Goal: Transaction & Acquisition: Purchase product/service

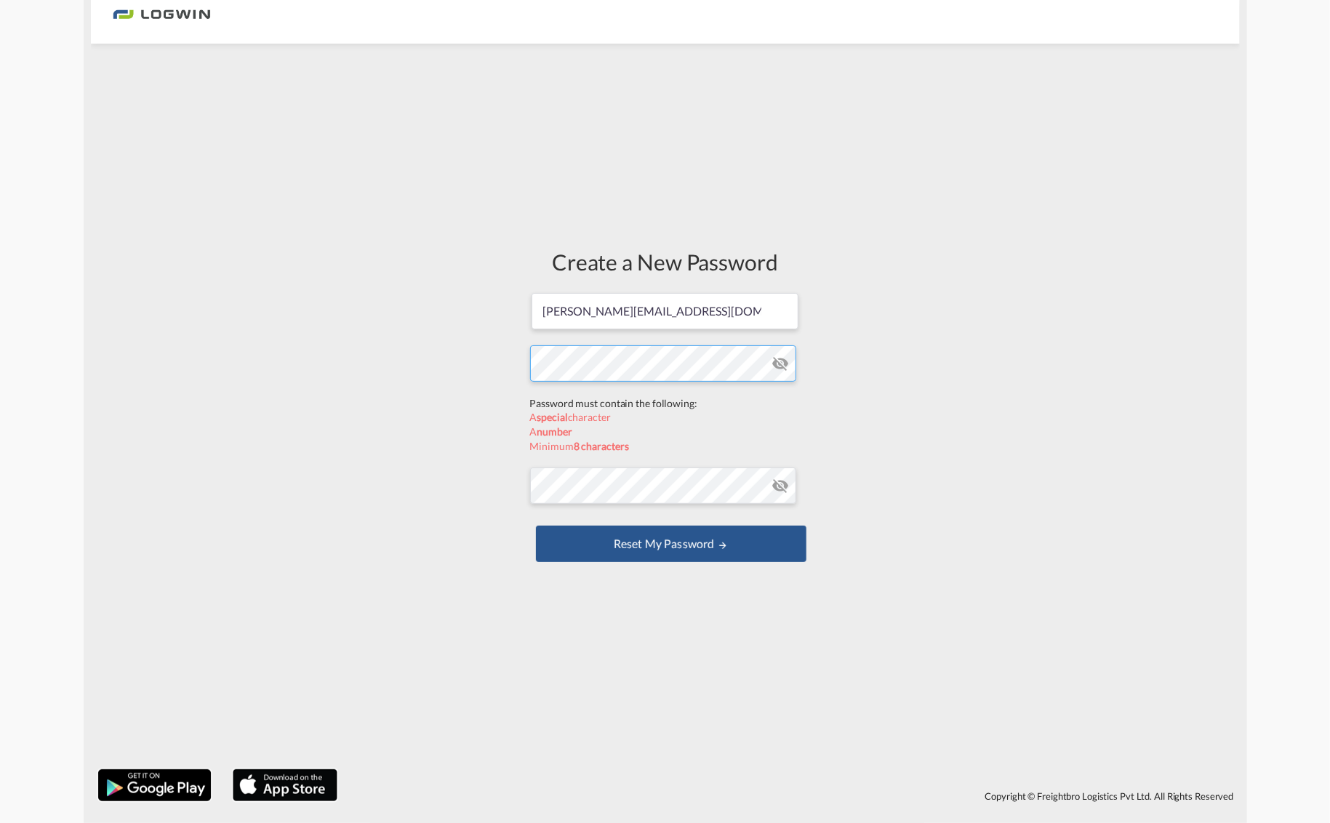
click at [633, 398] on form "[PERSON_NAME][EMAIL_ADDRESS][DOMAIN_NAME] Password must contain the following: …" at bounding box center [665, 429] width 270 height 275
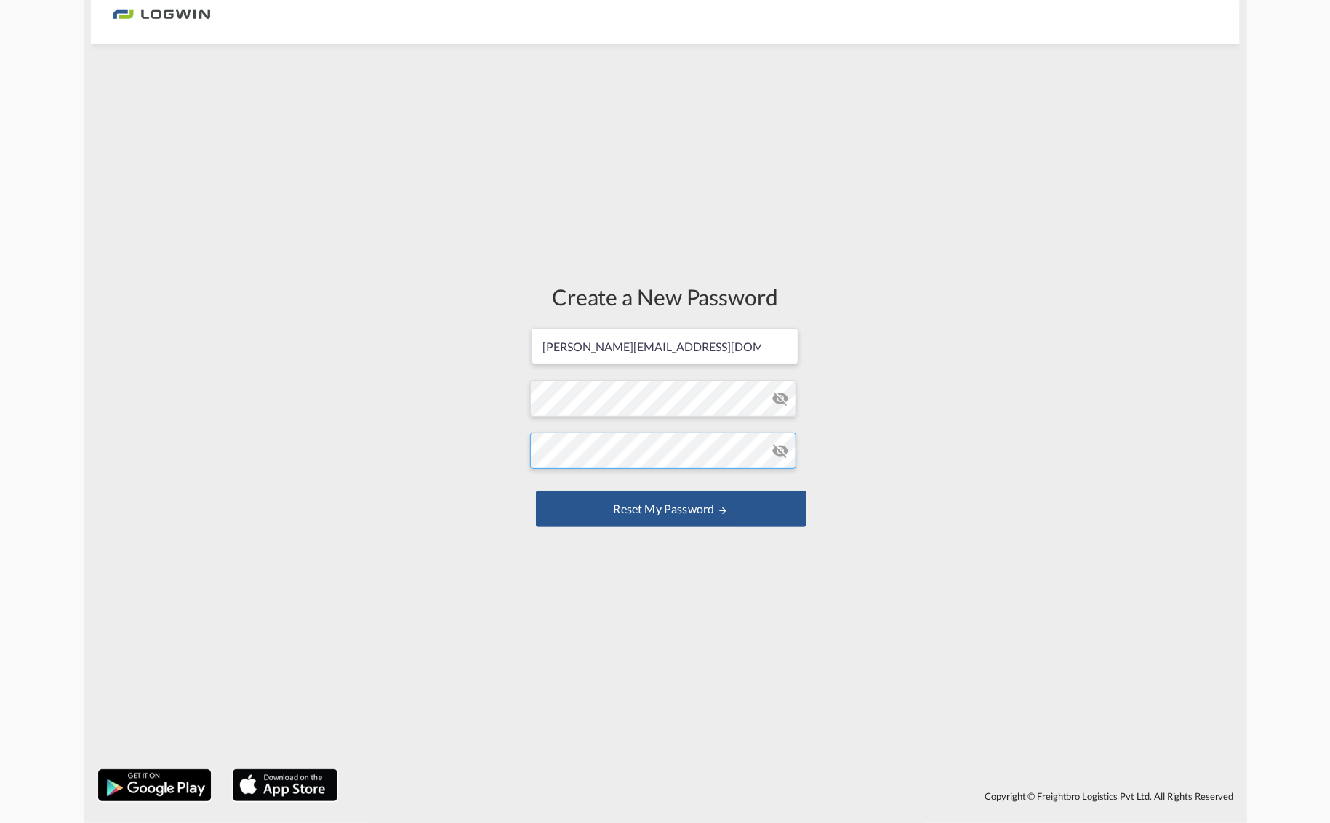
click at [623, 484] on form "[PERSON_NAME][EMAIL_ADDRESS][DOMAIN_NAME] Password must contain the following: …" at bounding box center [665, 428] width 270 height 205
click at [675, 510] on button "Reset my password" at bounding box center [671, 509] width 270 height 36
click at [775, 400] on md-icon "icon-eye-off" at bounding box center [780, 398] width 17 height 17
click at [779, 451] on md-icon "icon-eye-off" at bounding box center [780, 450] width 17 height 17
click at [635, 505] on button "Reset my password" at bounding box center [671, 509] width 270 height 36
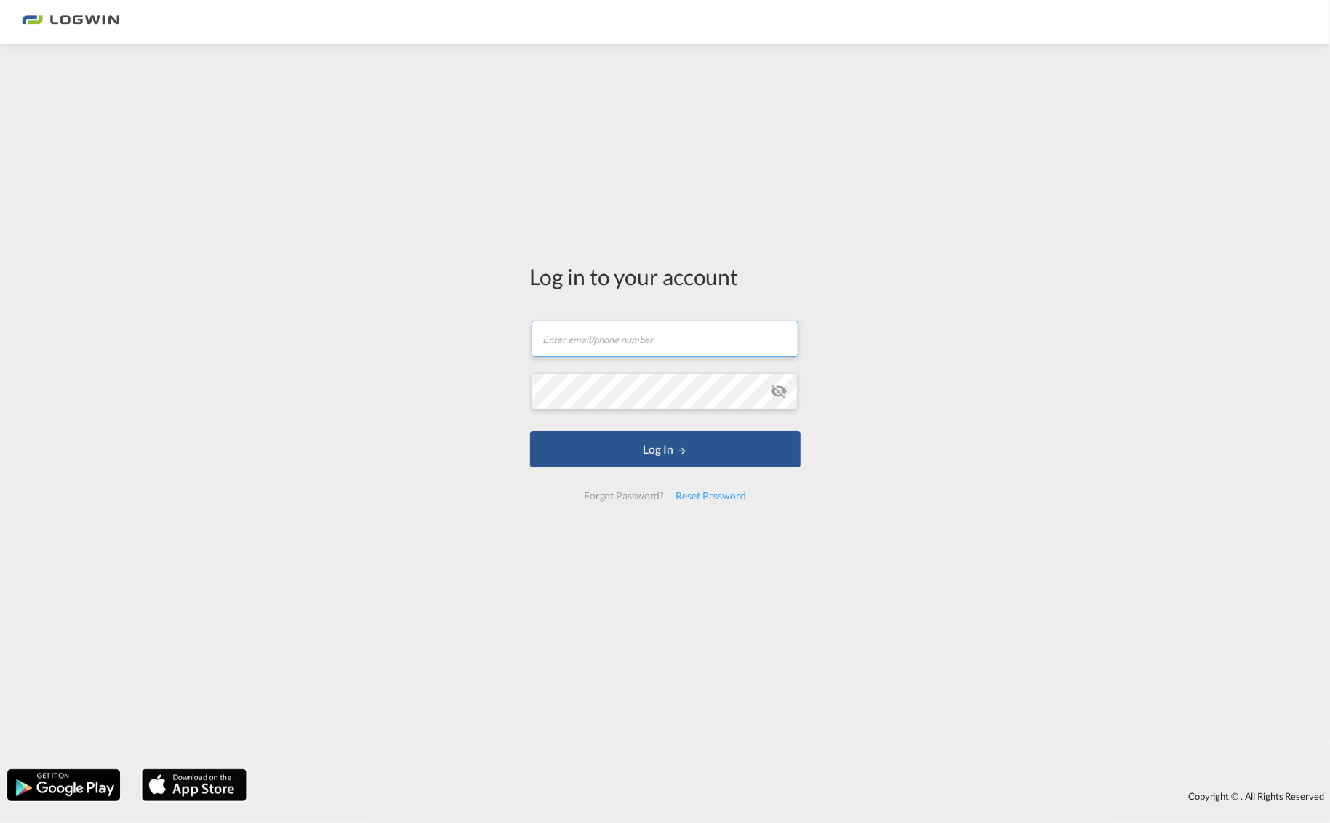
type input "[PERSON_NAME][EMAIL_ADDRESS][DOMAIN_NAME]"
click at [672, 449] on button "Log In" at bounding box center [665, 449] width 270 height 36
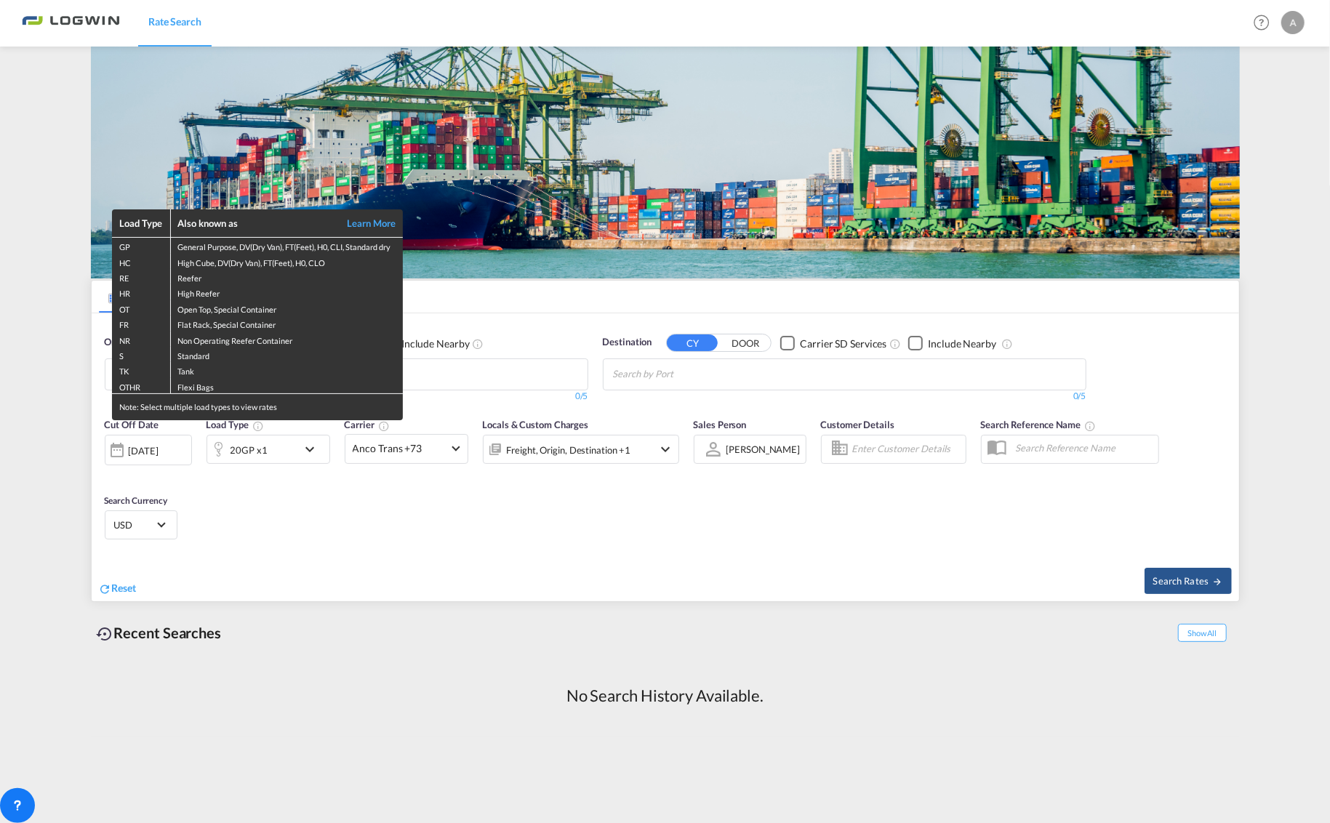
click at [310, 578] on div "Load Type Also known as Learn More GP General Purpose, DV(Dry Van), FT(Feet), H…" at bounding box center [665, 411] width 1330 height 823
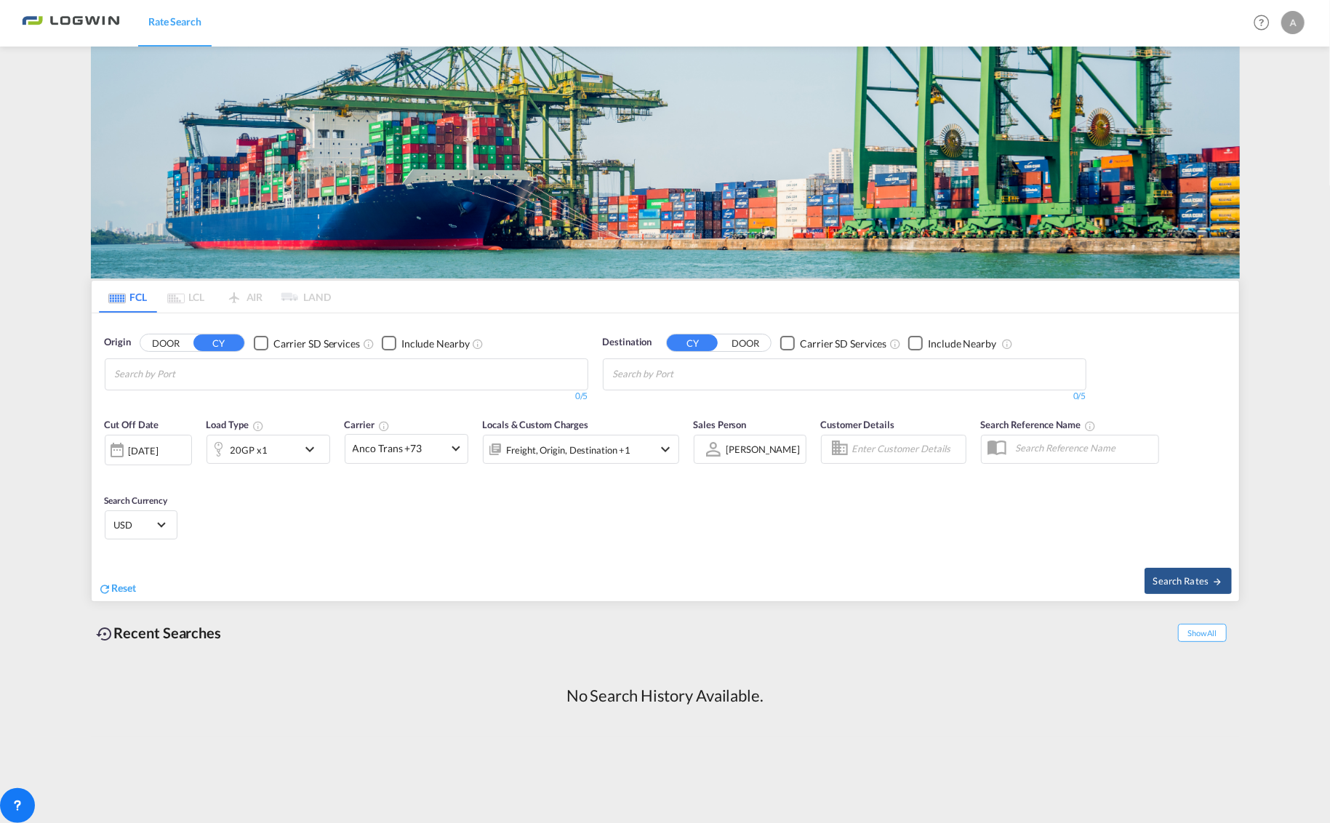
click at [182, 370] on input "Chips input." at bounding box center [184, 374] width 138 height 23
type input "haiphong"
click at [149, 406] on div "Haiphong Viet Nam VNHPH" at bounding box center [227, 408] width 276 height 44
click at [647, 373] on input "Chips input." at bounding box center [682, 374] width 138 height 23
type input "a"
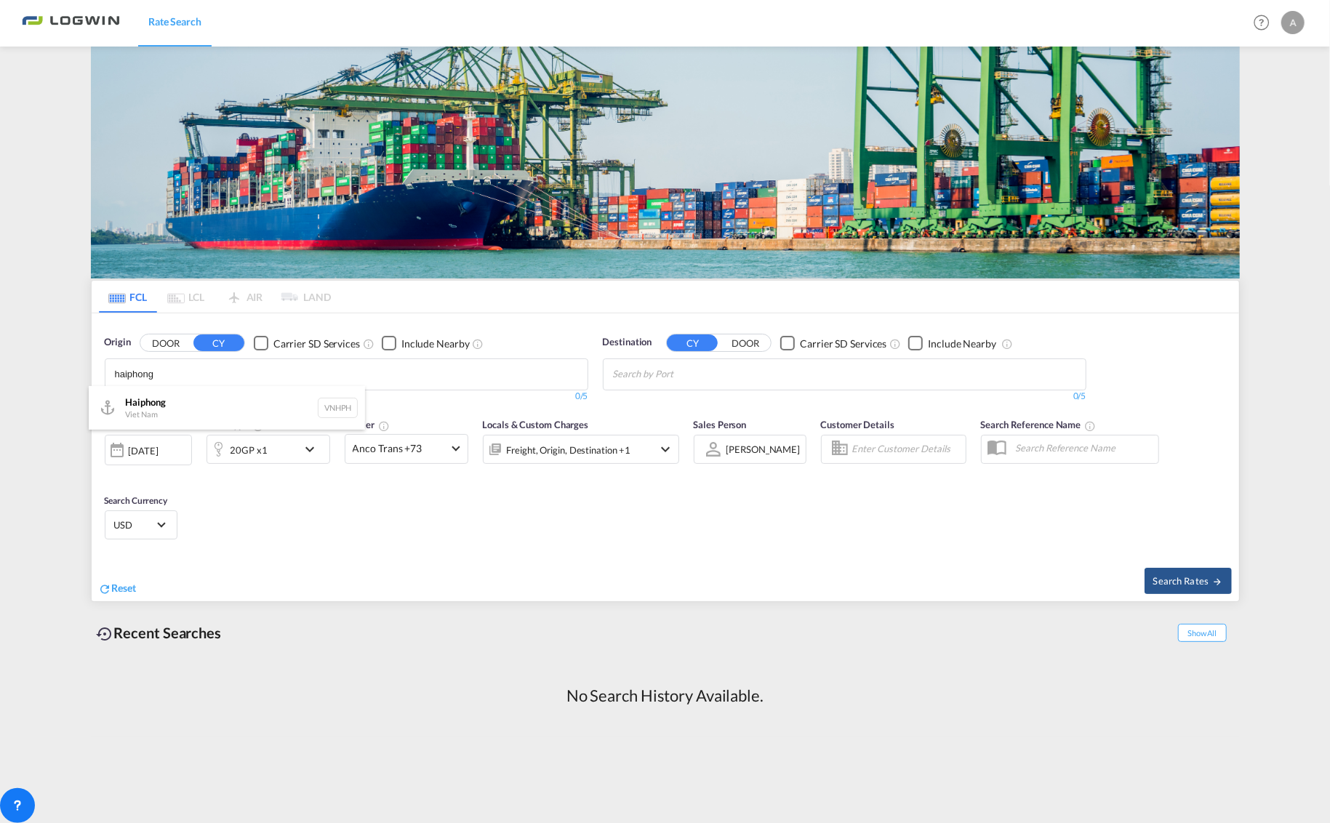
type input "haiphong"
click at [141, 403] on div "Haiphong Viet Nam VNHPH" at bounding box center [227, 408] width 276 height 44
type input "[DEMOGRAPHIC_DATA]"
click at [633, 408] on div "Buda pest [GEOGRAPHIC_DATA] [GEOGRAPHIC_DATA]" at bounding box center [725, 408] width 276 height 44
click at [297, 449] on div "20GP x1" at bounding box center [252, 449] width 90 height 29
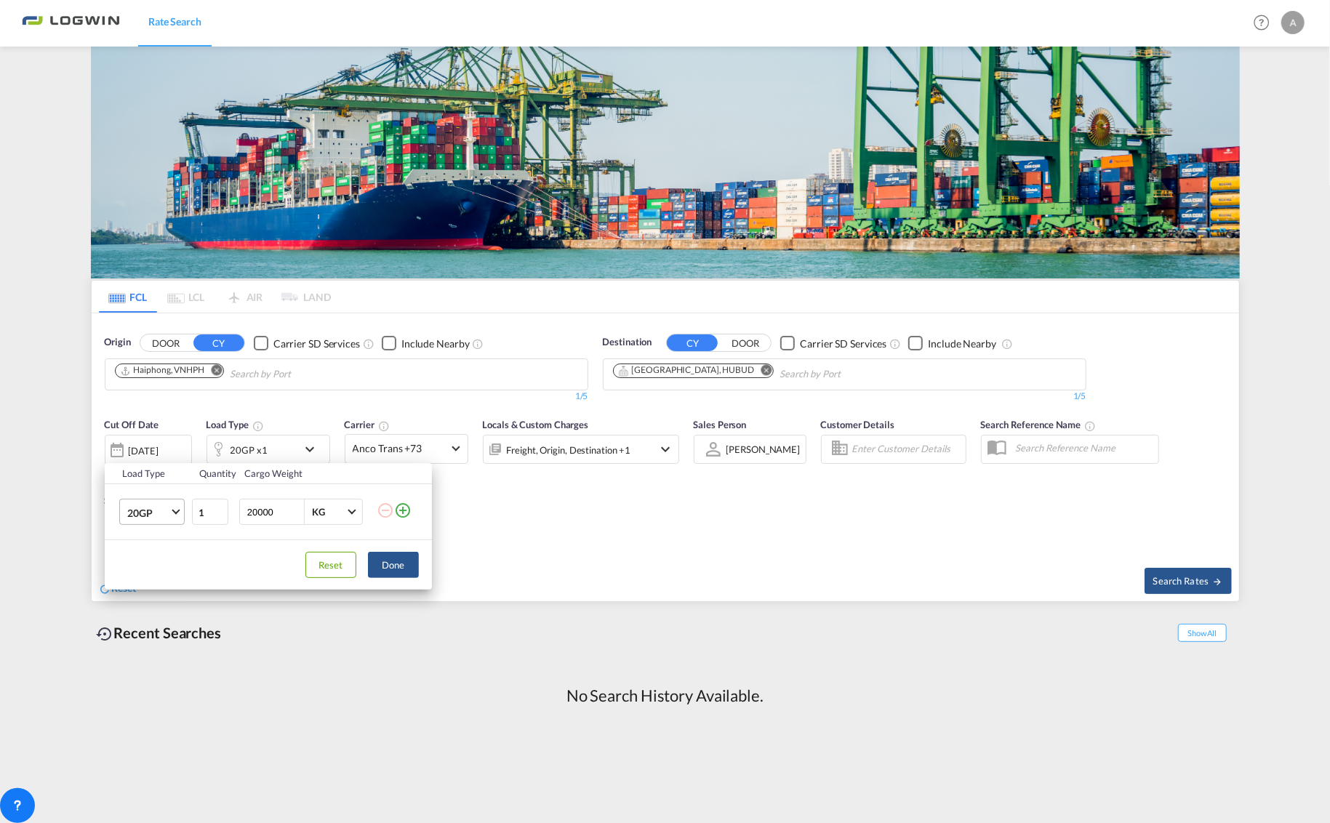
click at [176, 513] on span "Choose: \a20GP" at bounding box center [176, 511] width 8 height 8
click at [151, 580] on div "40HC" at bounding box center [140, 582] width 27 height 15
click at [385, 564] on button "Done" at bounding box center [393, 565] width 51 height 26
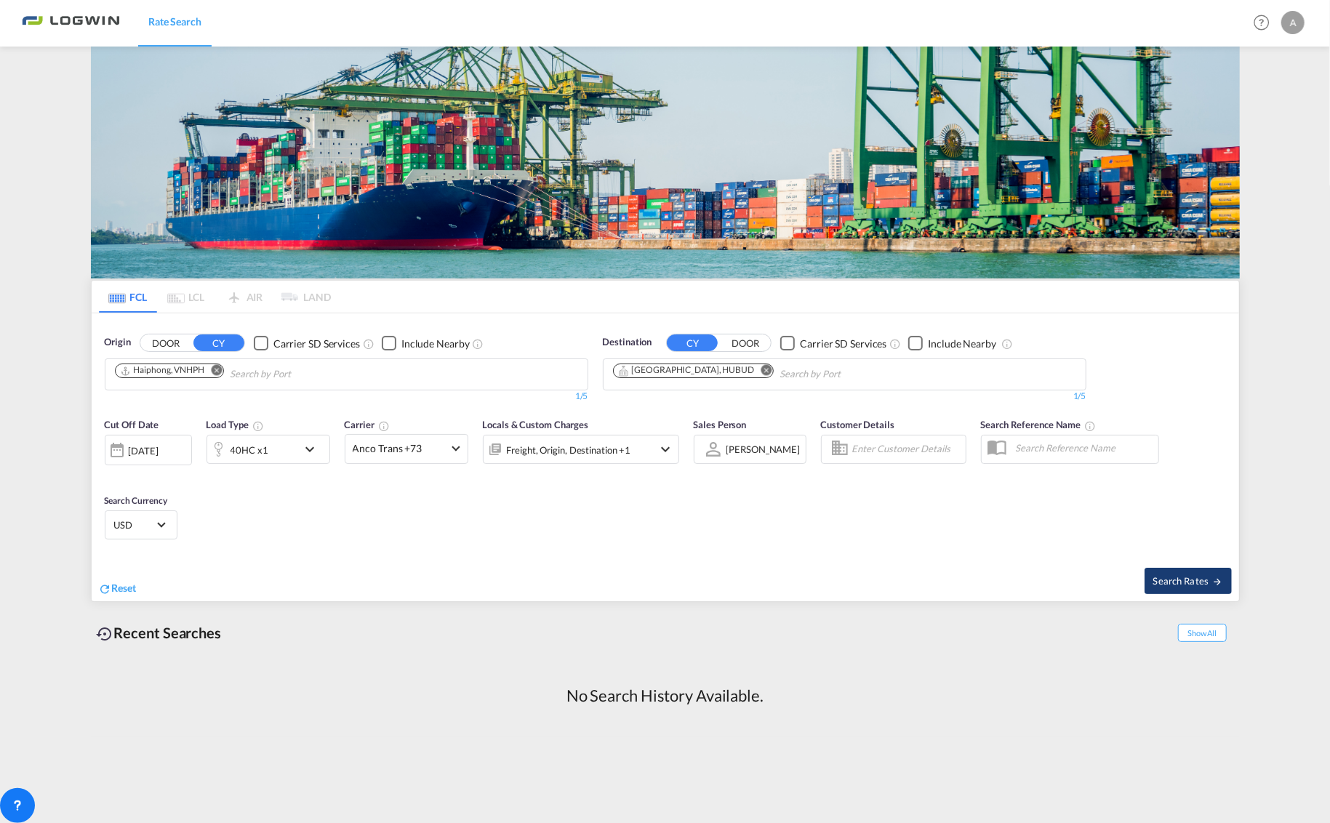
click at [1171, 578] on span "Search Rates" at bounding box center [1188, 581] width 70 height 12
type input "VNHPH to HUBUD / [DATE]"
